Goal: Find specific page/section: Find specific page/section

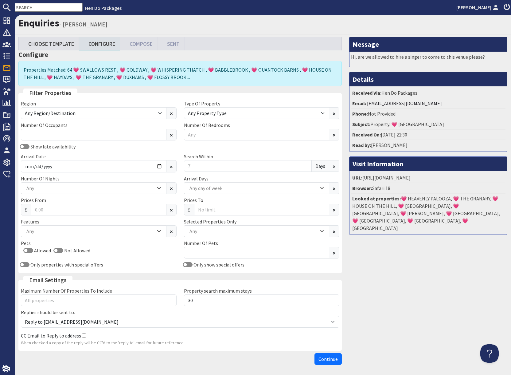
click at [30, 9] on input "text" at bounding box center [49, 7] width 68 height 9
click at [30, 8] on input "text" at bounding box center [49, 7] width 68 height 9
paste input "H1657"
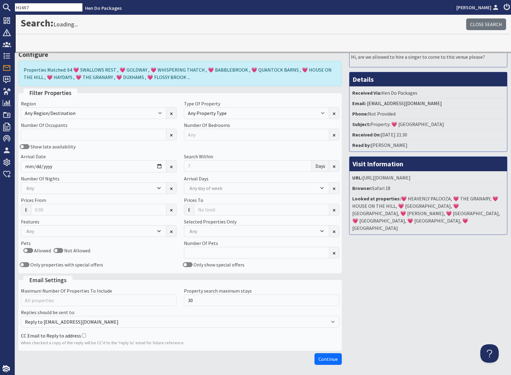
type input "H1657"
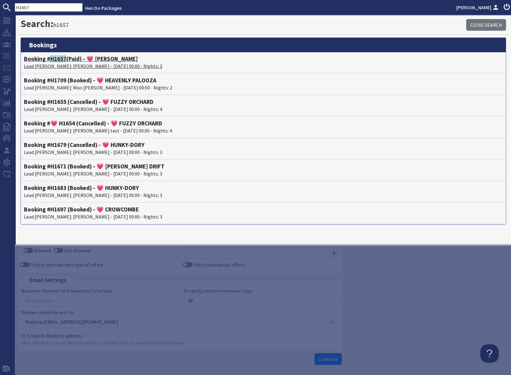
click at [57, 62] on p "Lead [PERSON_NAME]: [PERSON_NAME] - [DATE] 00:00 - Nights: 3" at bounding box center [263, 65] width 479 height 7
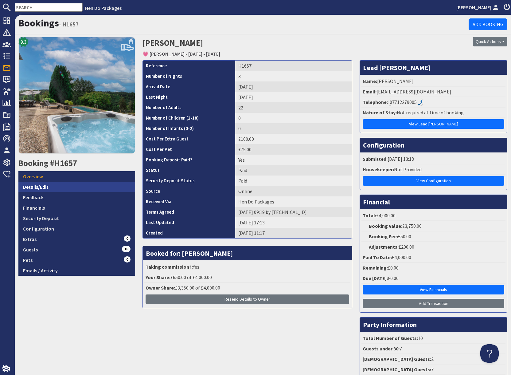
click at [97, 190] on link "Details/Edit" at bounding box center [76, 187] width 117 height 10
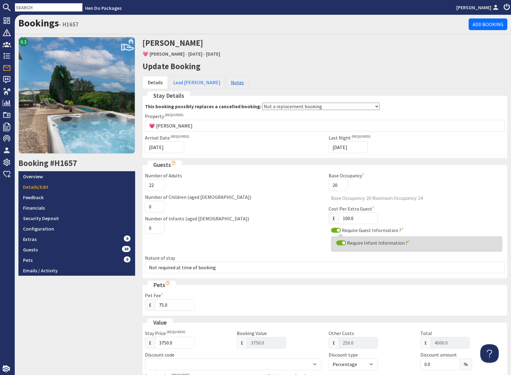
click at [226, 82] on link "Notes" at bounding box center [237, 82] width 23 height 13
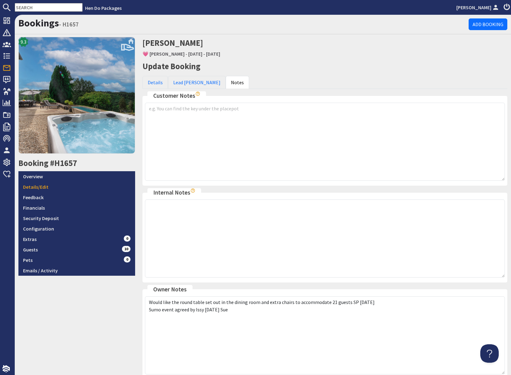
click at [27, 8] on input "text" at bounding box center [49, 7] width 68 height 9
paste input "S46636"
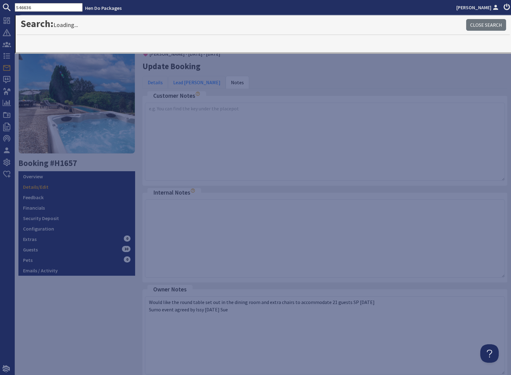
type input "S46636"
